Goal: Information Seeking & Learning: Learn about a topic

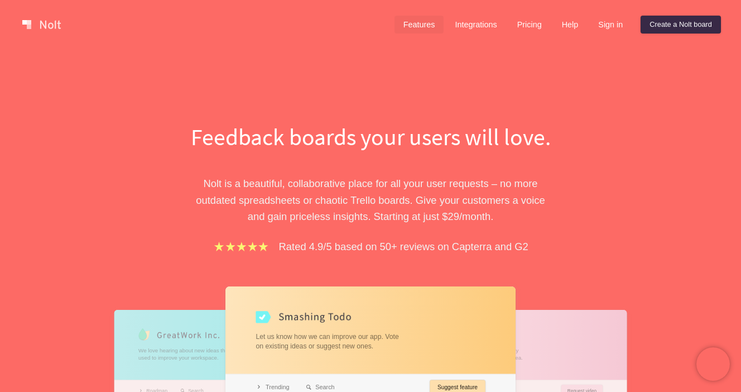
click at [413, 27] on link "Features" at bounding box center [420, 25] width 50 height 18
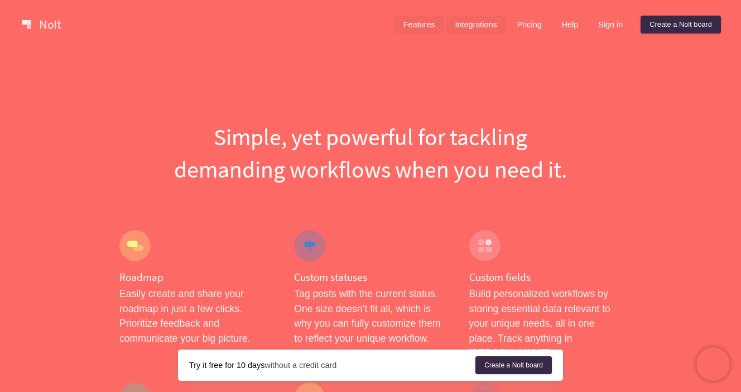
click at [474, 29] on link "Integrations" at bounding box center [476, 25] width 60 height 18
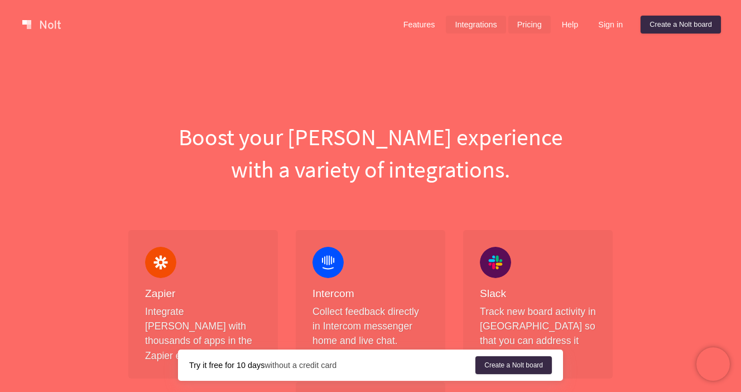
click at [528, 27] on link "Pricing" at bounding box center [530, 25] width 42 height 18
